Goal: Transaction & Acquisition: Book appointment/travel/reservation

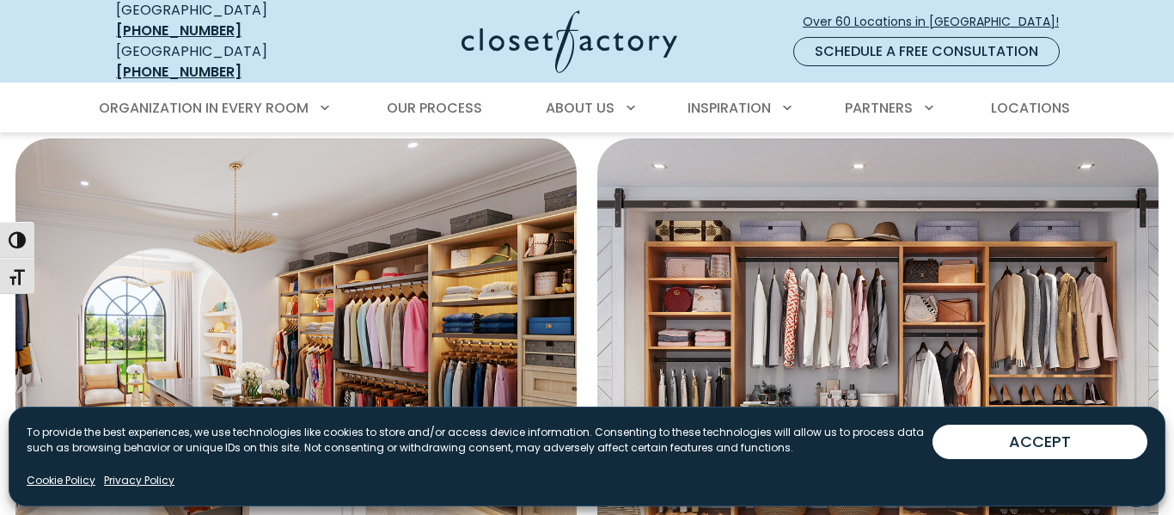
scroll to position [604, 0]
click at [444, 226] on img "Featured Images" at bounding box center [295, 360] width 617 height 486
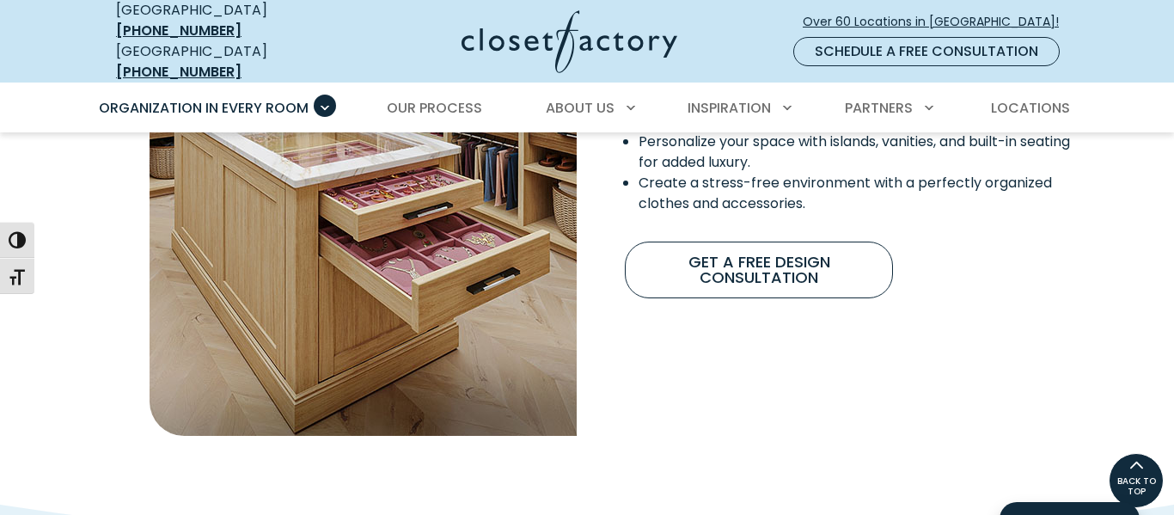
scroll to position [1639, 0]
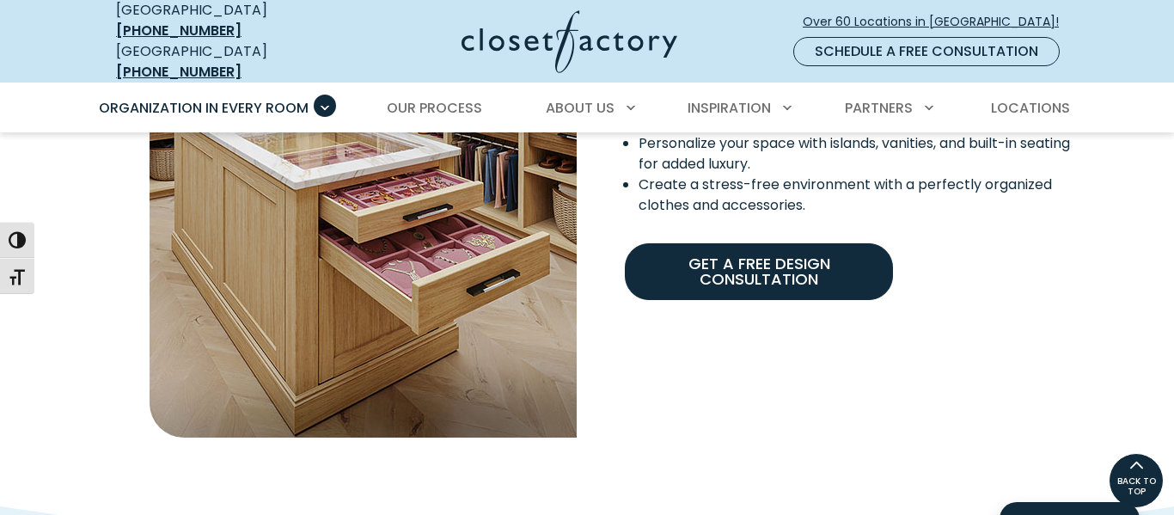
click at [655, 243] on link "Get A Free Design Consultation" at bounding box center [759, 271] width 268 height 57
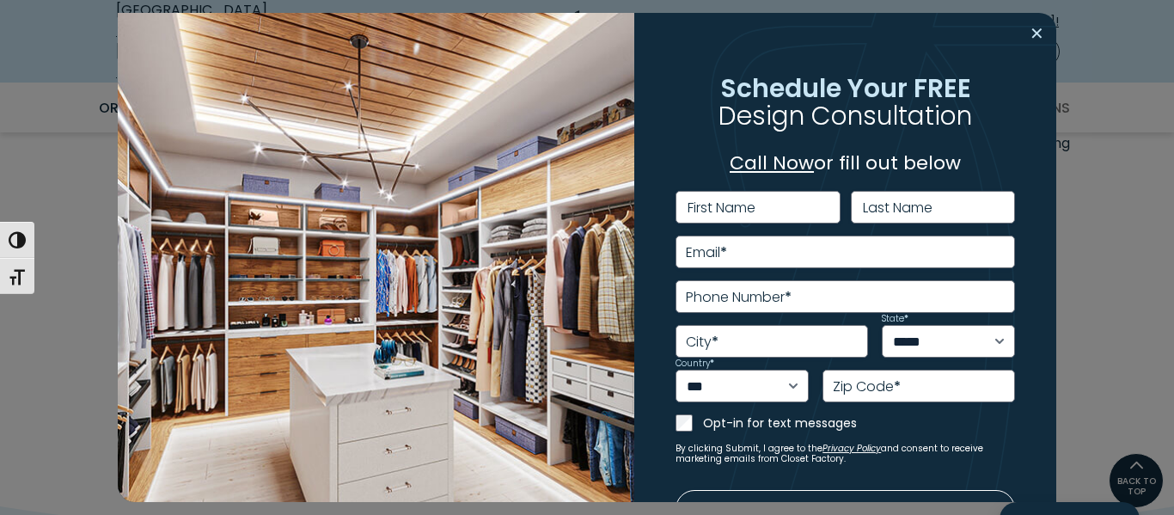
click at [1044, 34] on button "Close modal" at bounding box center [1037, 34] width 25 height 28
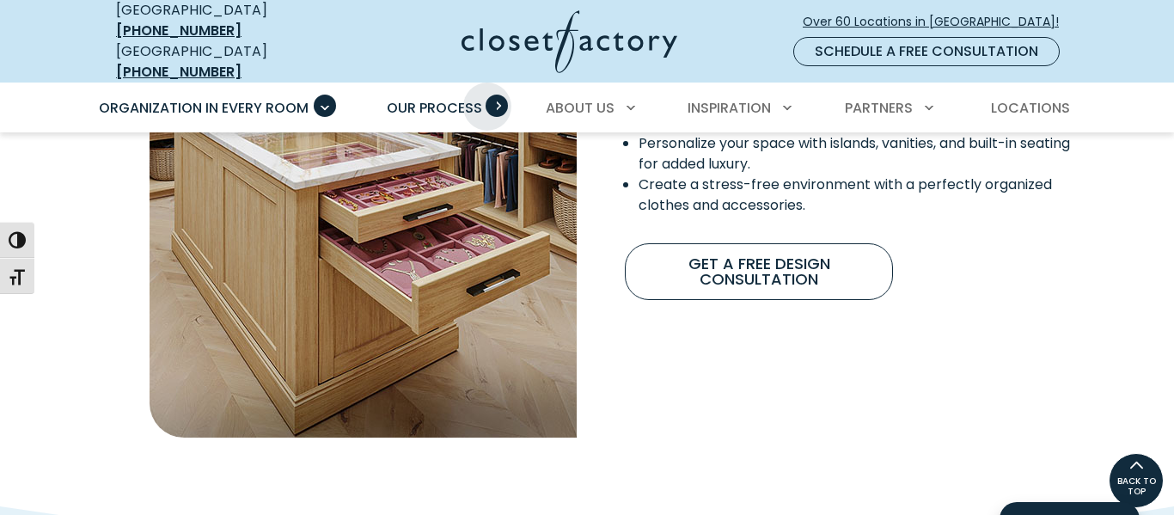
click at [487, 95] on span "Primary Menu" at bounding box center [497, 106] width 22 height 22
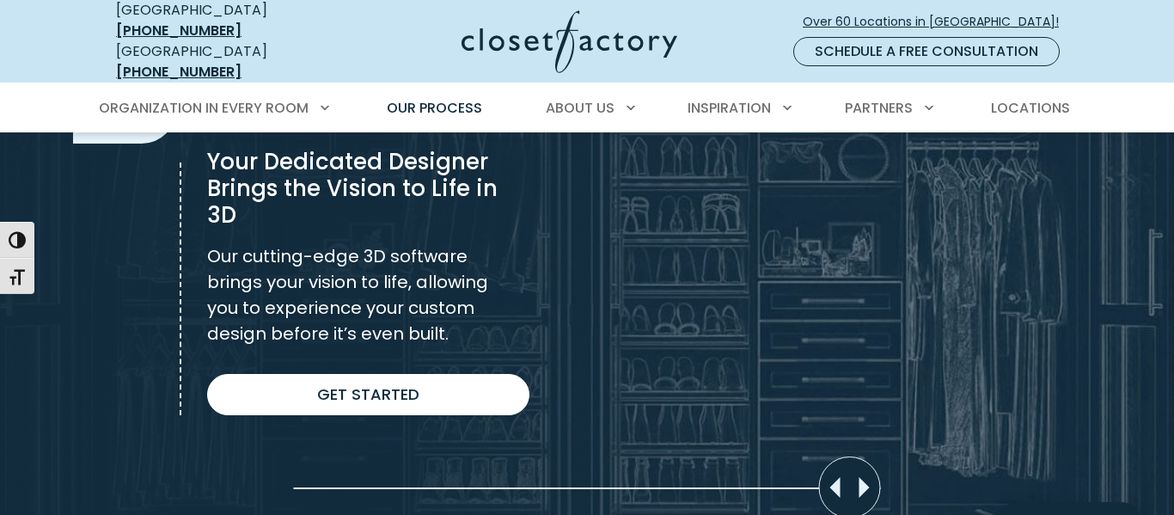
scroll to position [1298, 0]
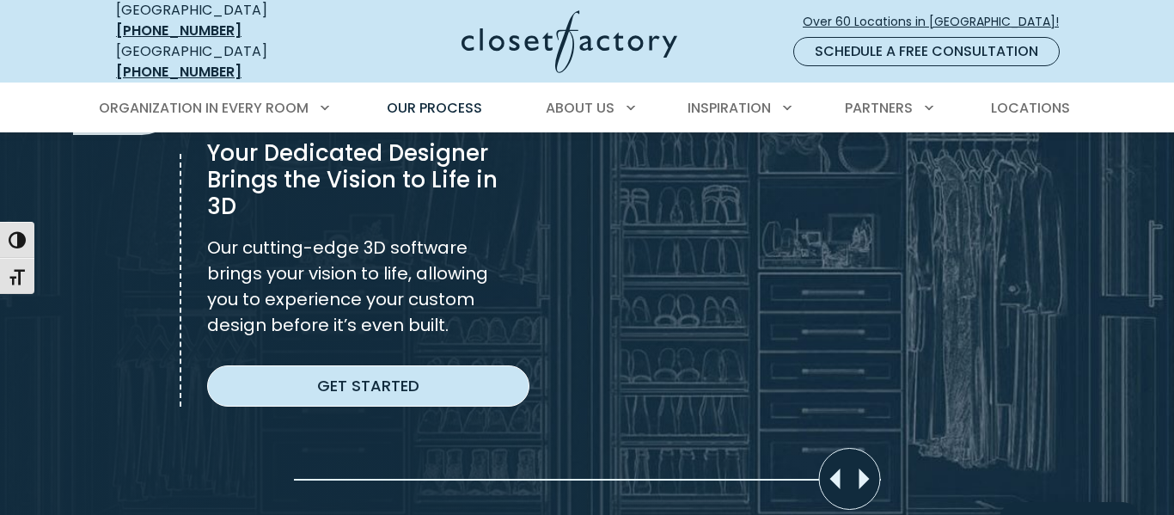
click at [414, 365] on link "Get Started" at bounding box center [368, 385] width 322 height 41
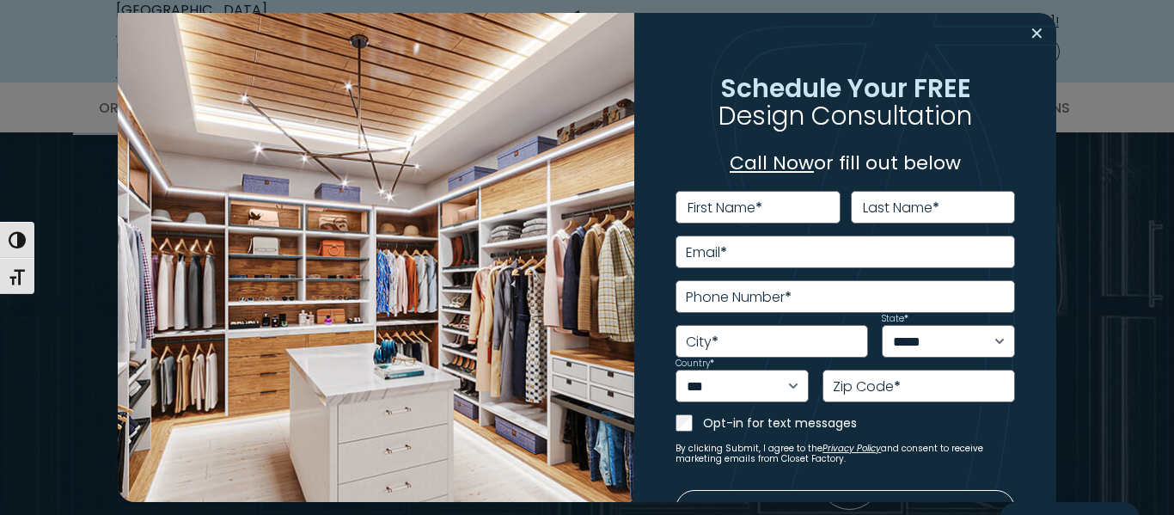
click at [1032, 34] on button "Close modal" at bounding box center [1037, 34] width 25 height 28
